Goal: Find specific page/section

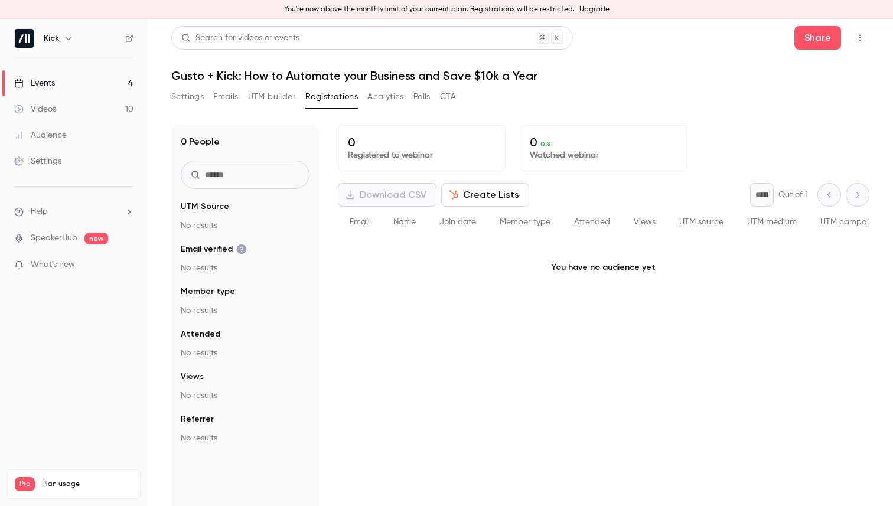
click at [71, 81] on link "Events 4" at bounding box center [74, 83] width 148 height 26
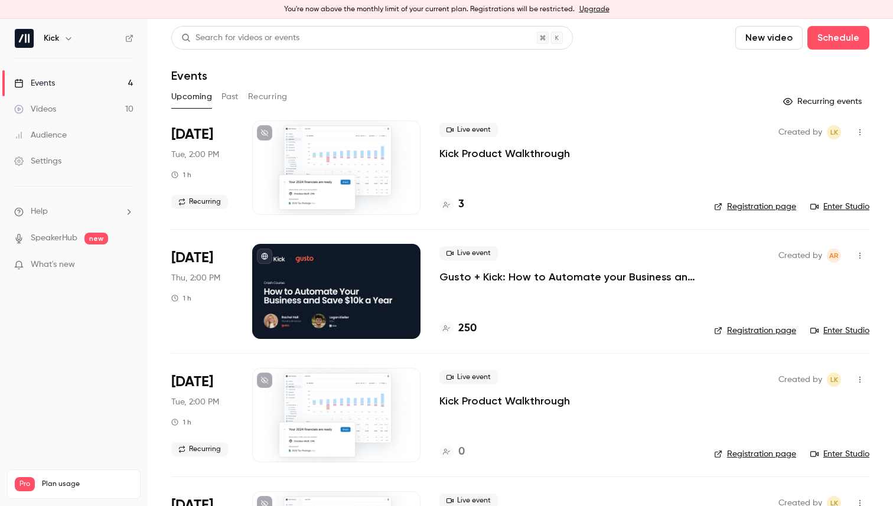
click at [468, 280] on p "Gusto + Kick: How to Automate your Business and Save $10k a Year" at bounding box center [567, 277] width 256 height 14
